Goal: Information Seeking & Learning: Check status

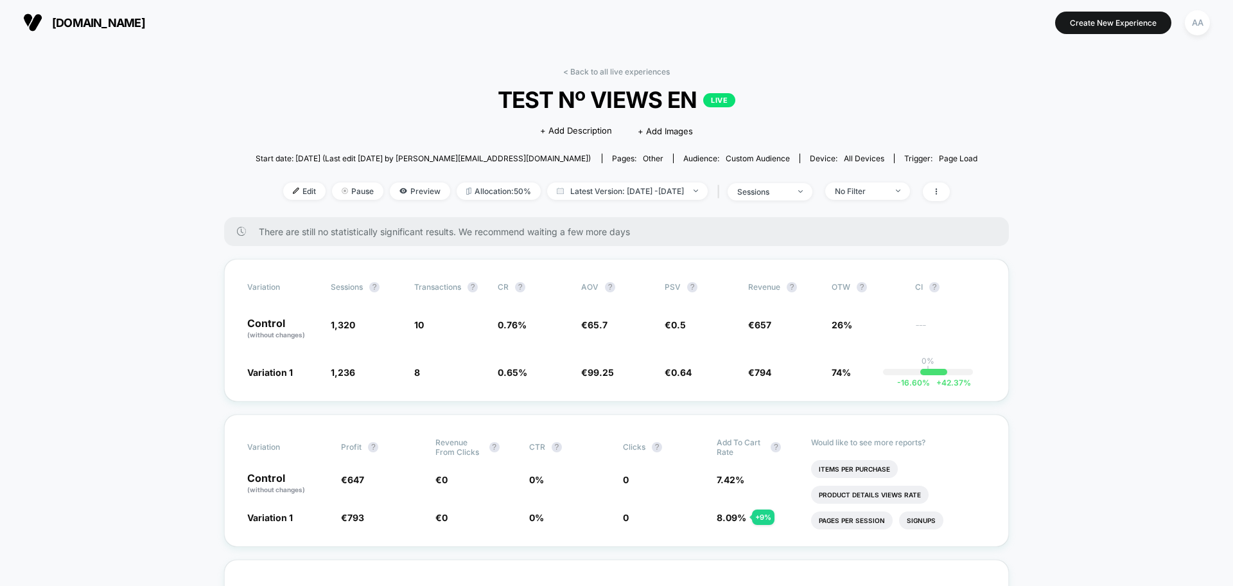
click at [611, 76] on link "< Back to all live experiences" at bounding box center [616, 72] width 107 height 10
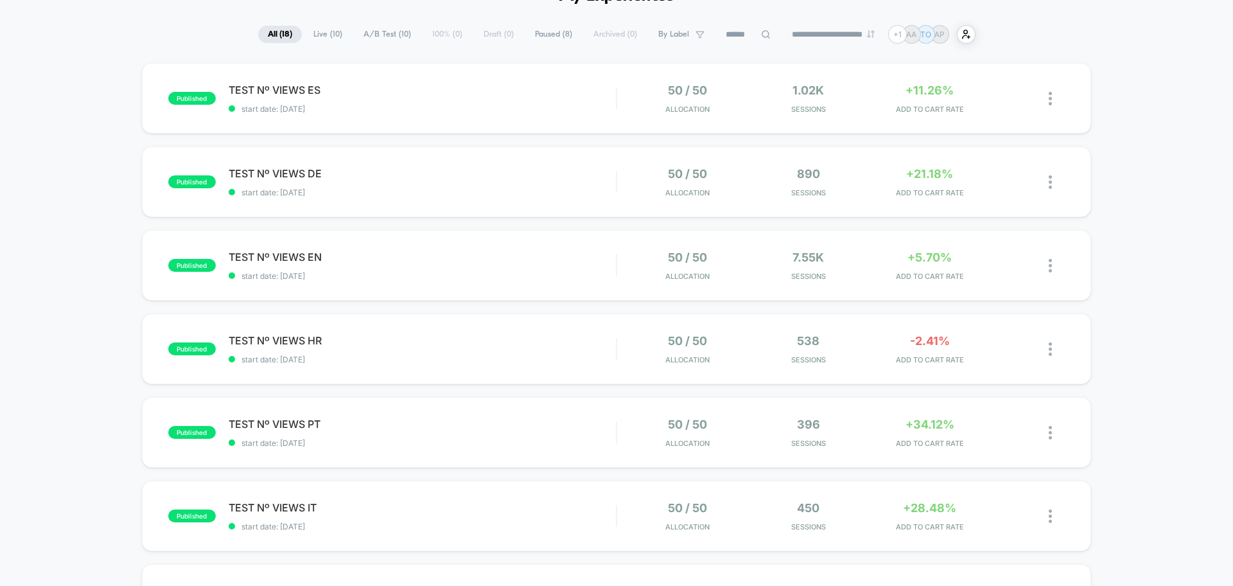
scroll to position [79, 0]
click at [364, 78] on div "published TEST Nº VIEWS ES start date: [DATE] 50 / 50 Allocation 1.02k Sessions…" at bounding box center [616, 96] width 949 height 71
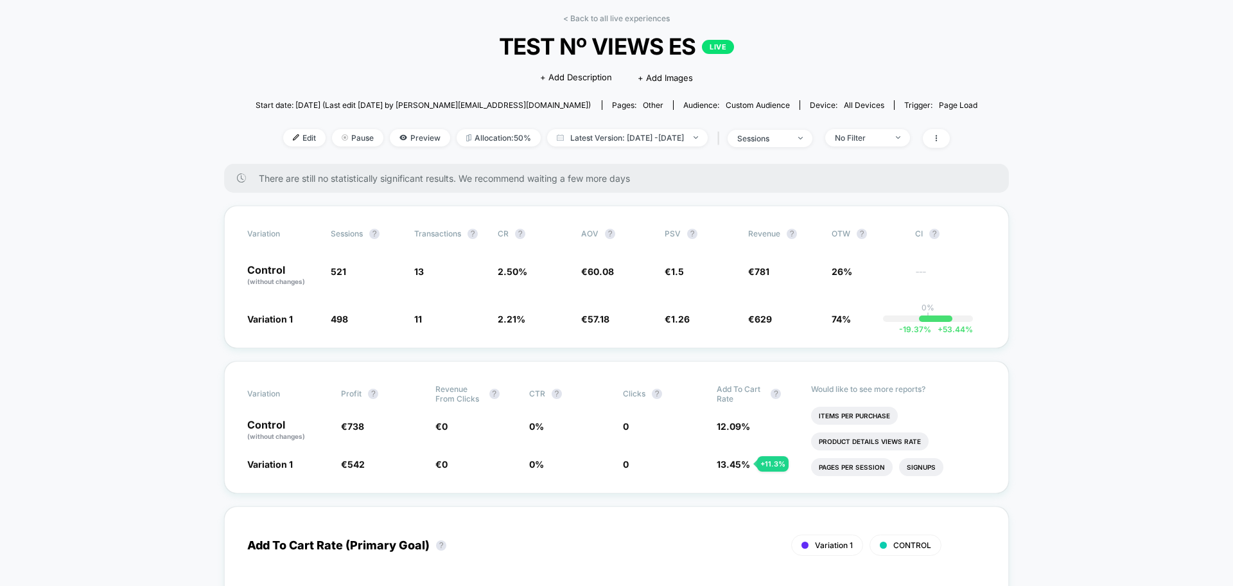
scroll to position [58, 0]
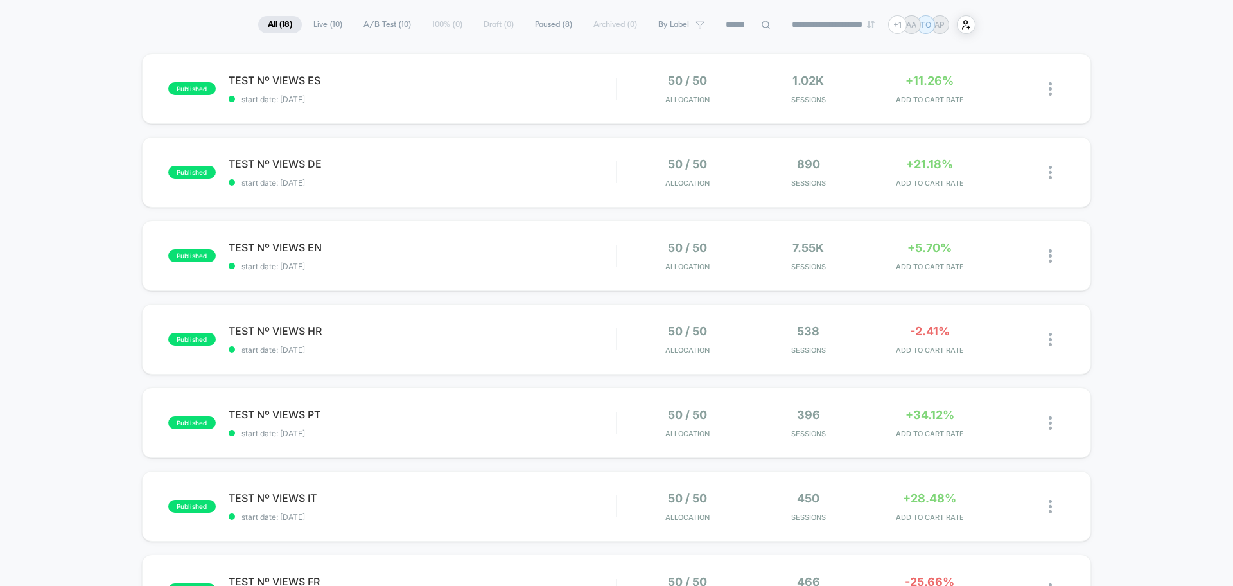
scroll to position [86, 0]
click at [442, 274] on div "published TEST Nº VIEWS EN start date: [DATE] 50 / 50 Allocation 7.55k Sessions…" at bounding box center [616, 256] width 949 height 71
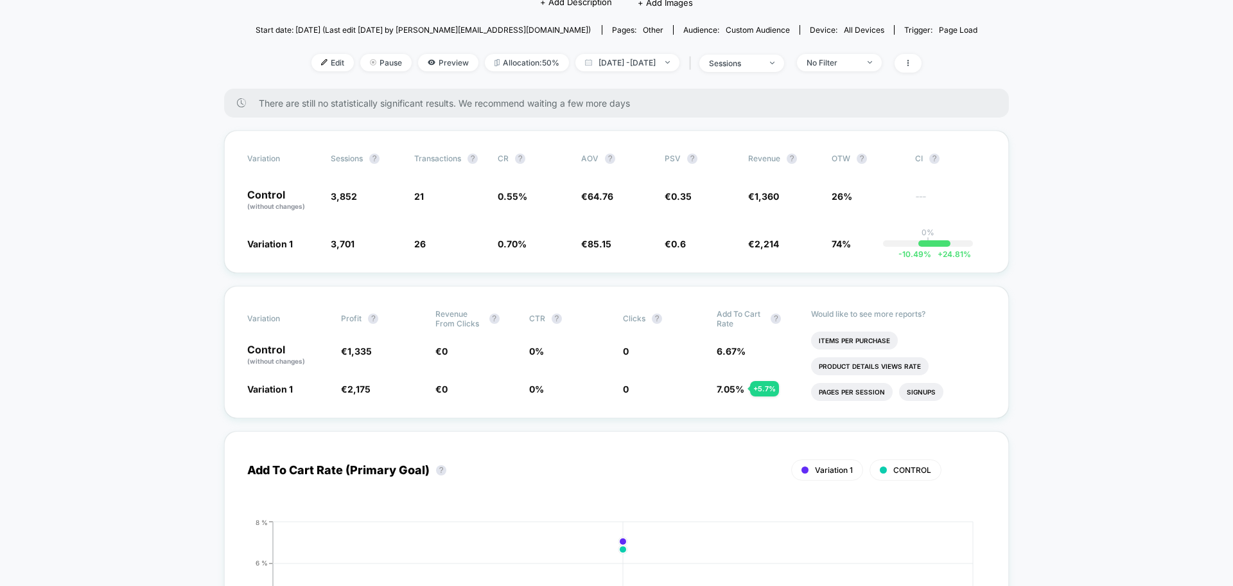
scroll to position [129, 0]
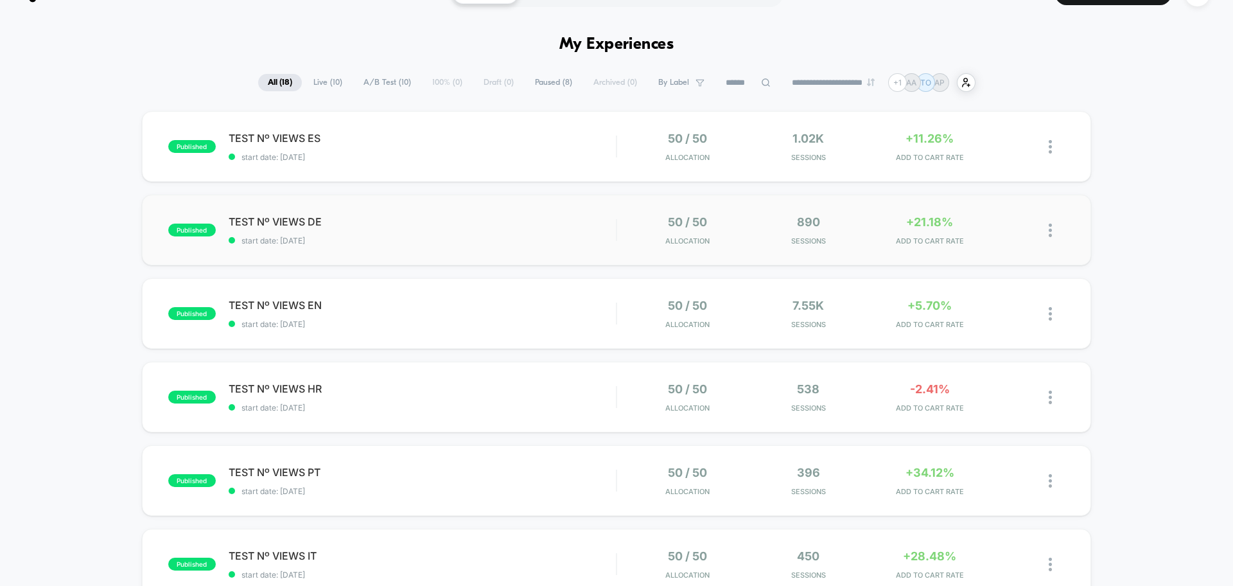
scroll to position [28, 0]
click at [401, 248] on div "published TEST Nº VIEWS DE start date: 7/10/2025 50 / 50 Allocation 890 Session…" at bounding box center [616, 231] width 949 height 71
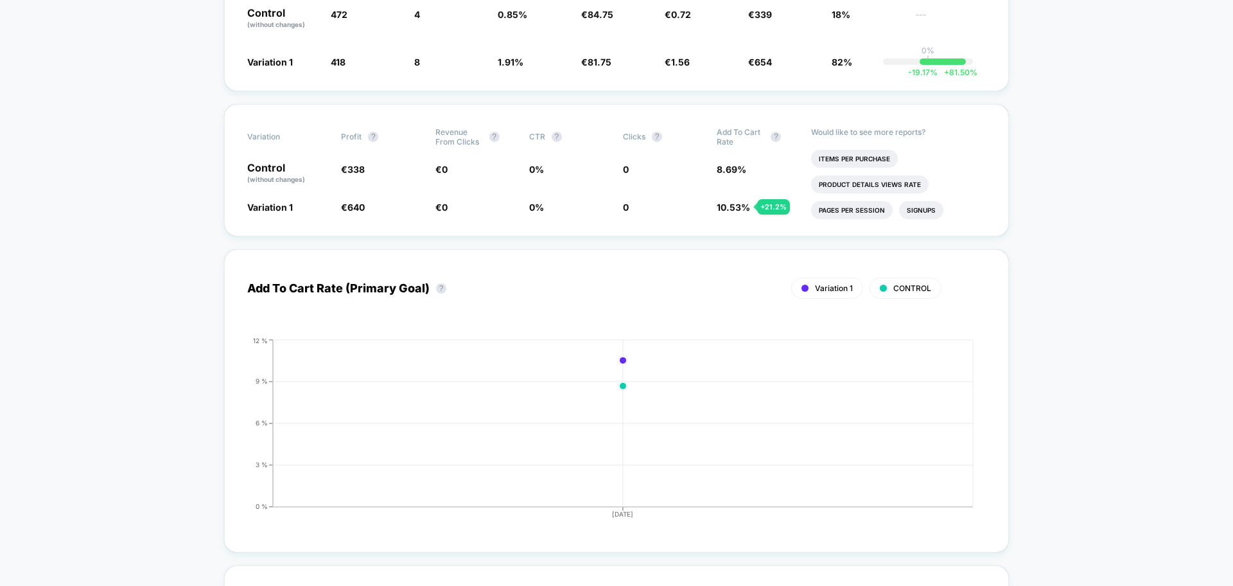
scroll to position [618, 0]
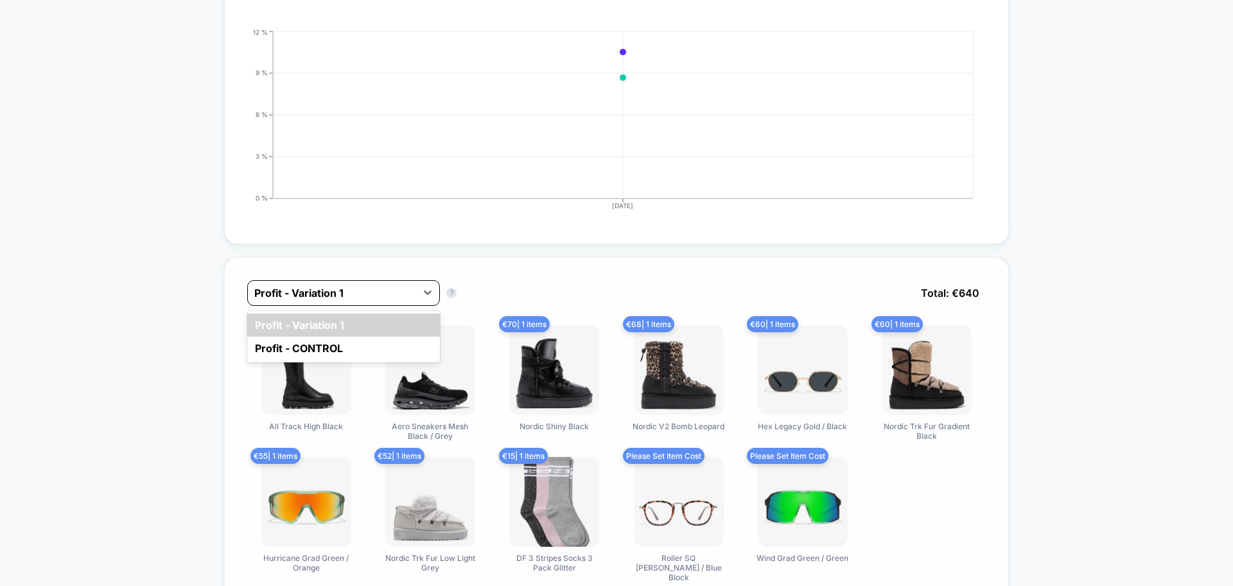
click at [396, 292] on div at bounding box center [331, 292] width 155 height 15
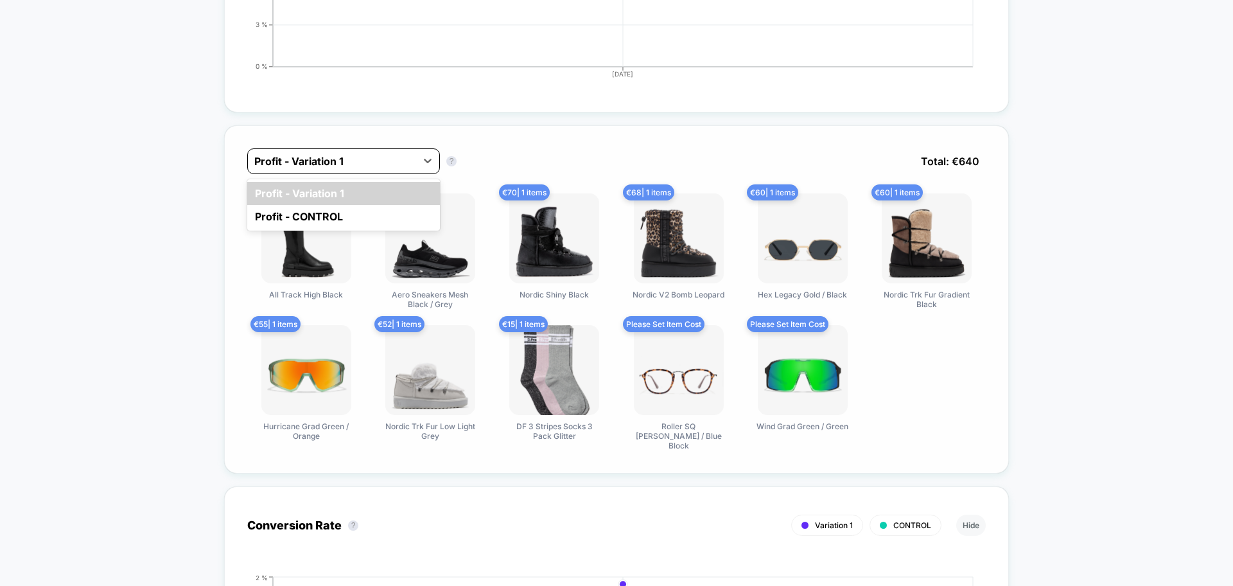
scroll to position [751, 0]
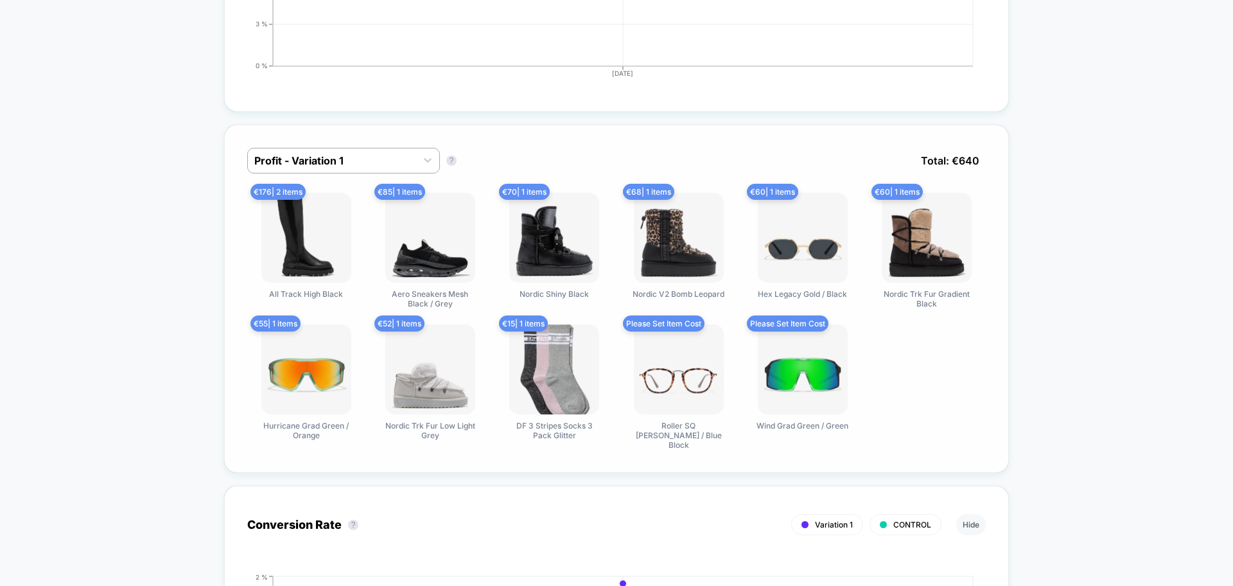
click at [936, 410] on div "€ 176 | 2 items All Track High Black € 85 | 1 items Aero Sneakers Mesh Black / …" at bounding box center [616, 321] width 739 height 257
